Goal: Transaction & Acquisition: Purchase product/service

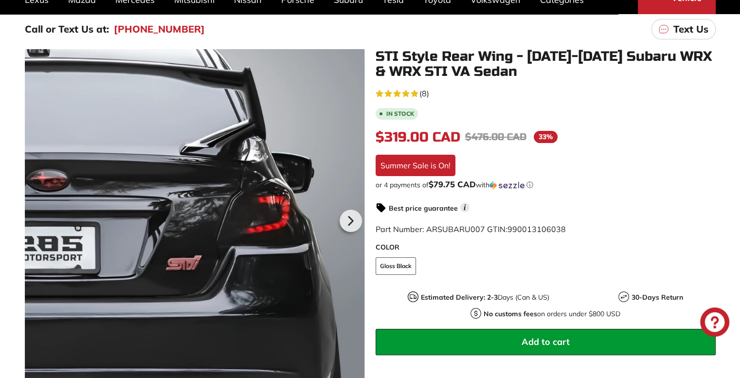
scroll to position [120, 0]
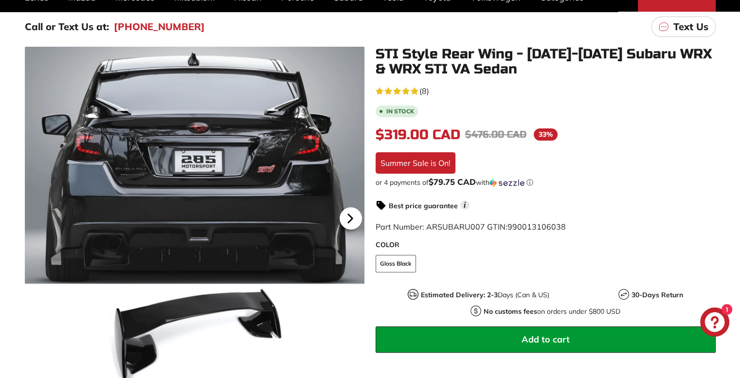
drag, startPoint x: 365, startPoint y: 230, endPoint x: 361, endPoint y: 222, distance: 8.5
click at [365, 230] on div "STI Style Rear Wing - 2015-2021 Subaru WRX & WRX STI VA Sedan 4.6 rating (8 vot…" at bounding box center [540, 256] width 351 height 418
click at [356, 219] on icon at bounding box center [350, 218] width 22 height 22
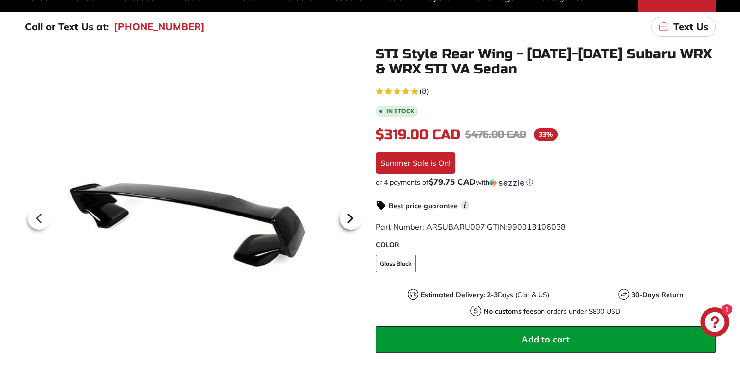
click at [356, 219] on icon at bounding box center [350, 218] width 22 height 22
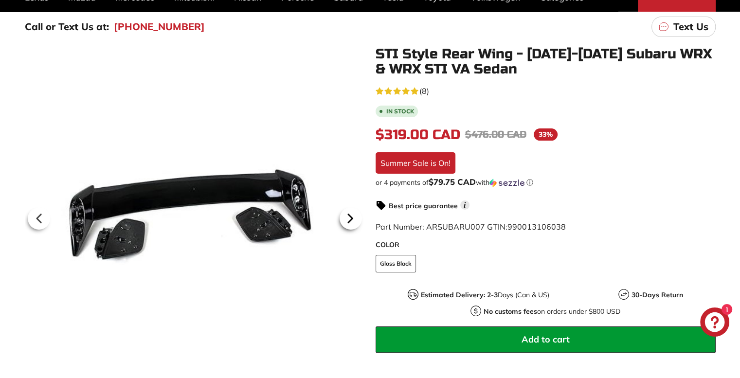
click at [356, 219] on icon at bounding box center [350, 218] width 22 height 22
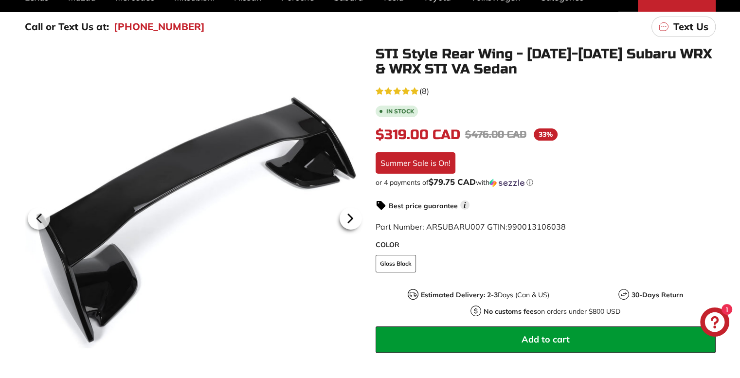
click at [356, 219] on icon at bounding box center [350, 218] width 22 height 22
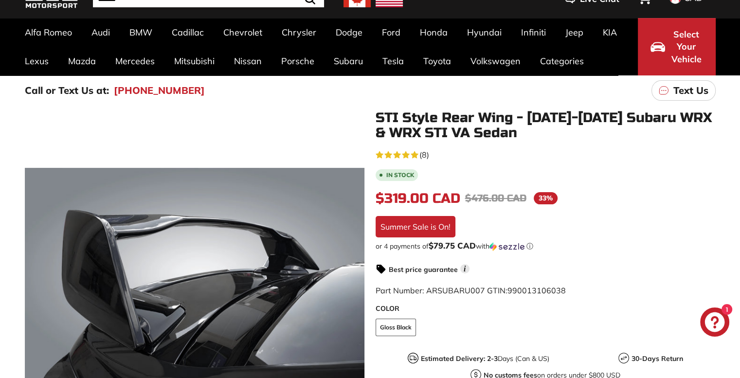
scroll to position [0, 0]
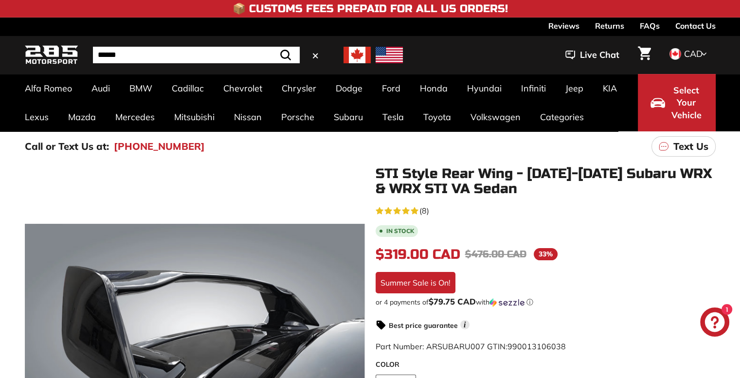
click at [260, 58] on input "Search" at bounding box center [196, 55] width 207 height 17
type input "***"
click at [272, 47] on button ".cls-1{fill:none;stroke:#000;stroke-miterlimit:10;stroke-width:2px} Search" at bounding box center [286, 55] width 28 height 17
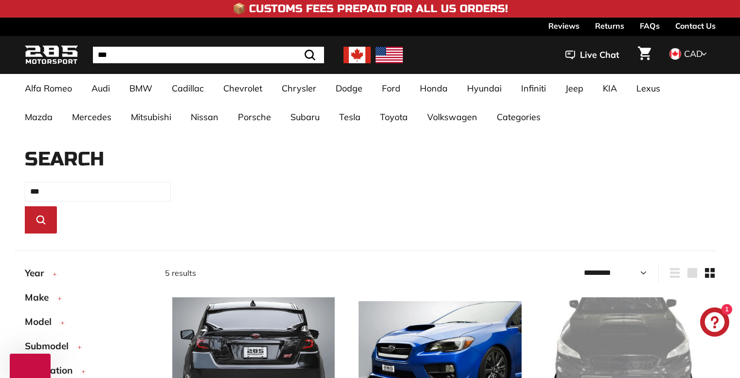
select select "*********"
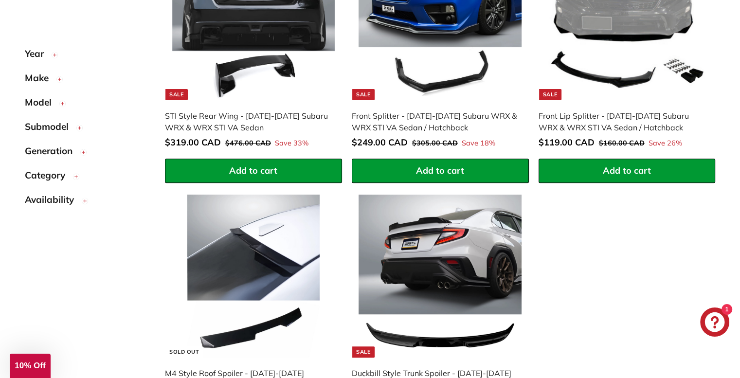
scroll to position [277, 0]
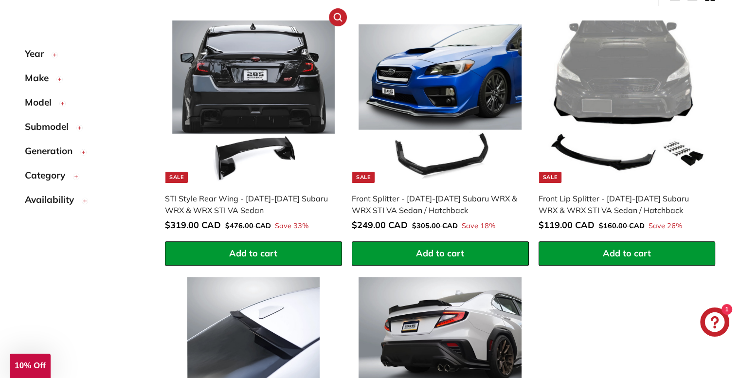
click at [293, 140] on img at bounding box center [253, 101] width 163 height 163
